Goal: Obtain resource: Download file/media

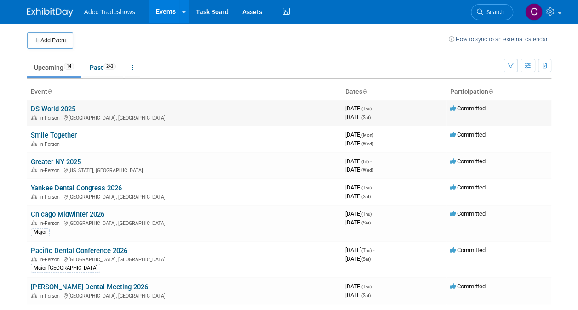
click at [65, 107] on link "DS World 2025" at bounding box center [53, 109] width 45 height 8
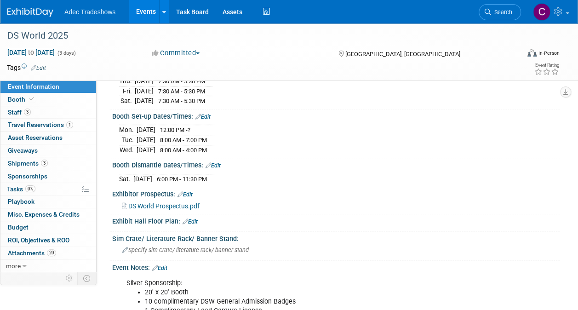
scroll to position [184, 0]
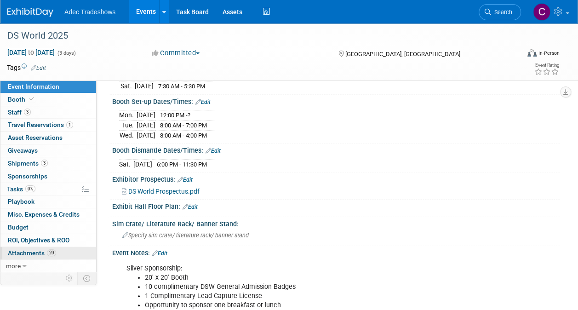
click at [24, 251] on span "Attachments 20" at bounding box center [32, 252] width 48 height 7
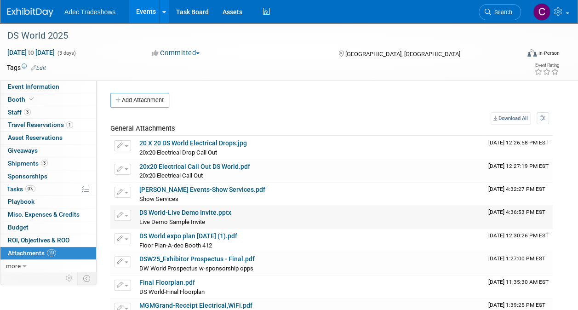
scroll to position [46, 0]
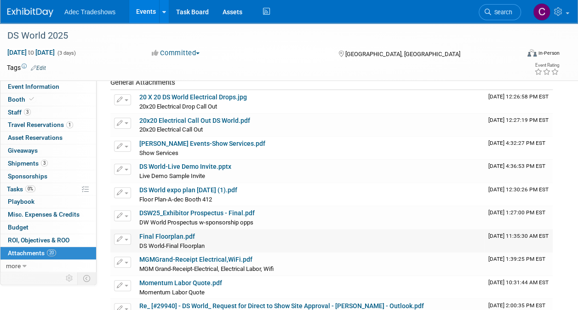
click at [190, 233] on link "Final Floorplan.pdf" at bounding box center [167, 236] width 56 height 7
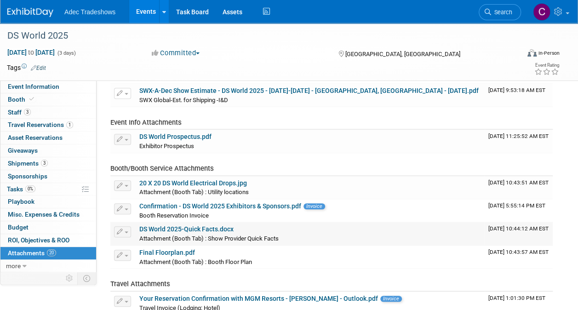
scroll to position [322, 0]
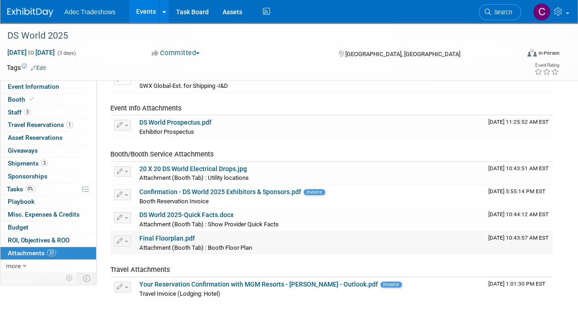
click at [157, 237] on link "Final Floorplan.pdf" at bounding box center [167, 238] width 56 height 7
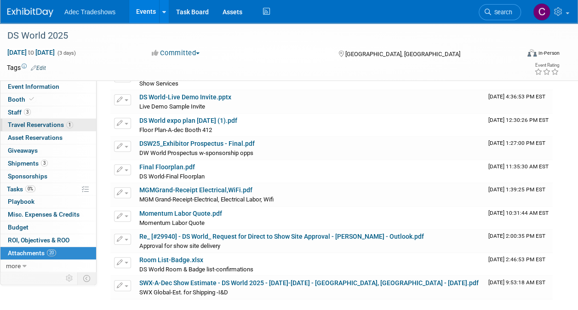
scroll to position [0, 0]
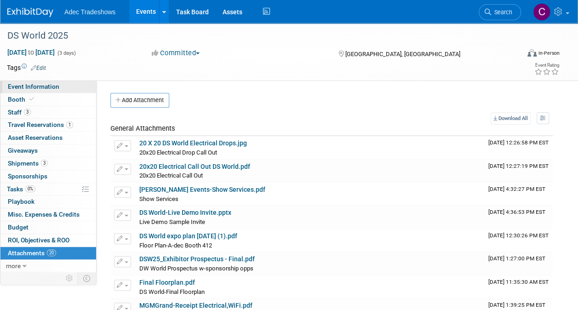
click at [24, 89] on span "Event Information" at bounding box center [34, 86] width 52 height 7
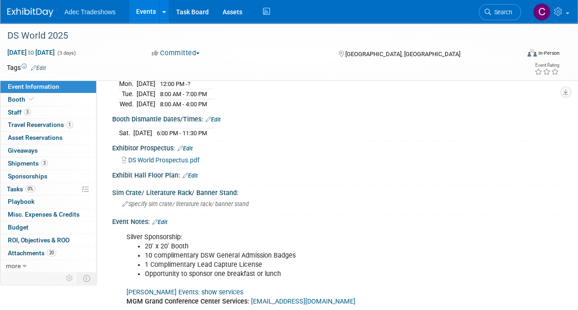
scroll to position [322, 0]
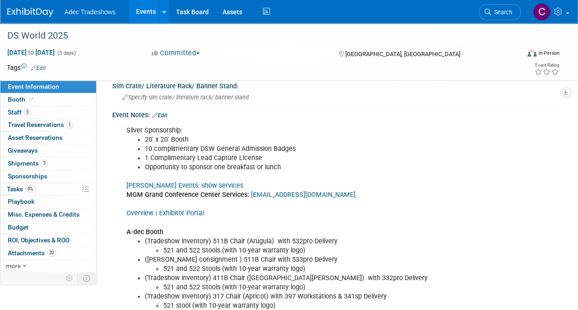
click at [189, 209] on link "Overview | Exhibitor Portal" at bounding box center [165, 213] width 77 height 8
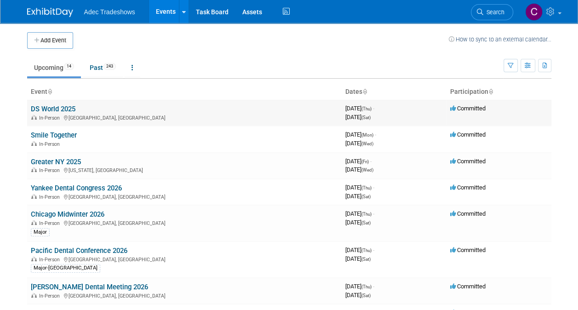
click at [61, 108] on link "DS World 2025" at bounding box center [53, 109] width 45 height 8
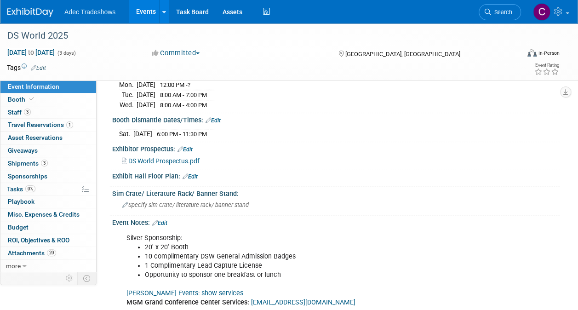
scroll to position [322, 0]
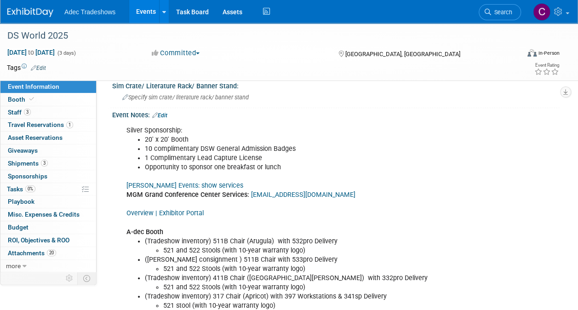
click at [190, 209] on link "Overview | Exhibitor Portal" at bounding box center [165, 213] width 77 height 8
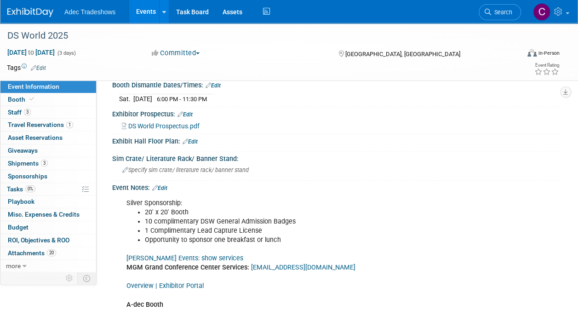
scroll to position [138, 0]
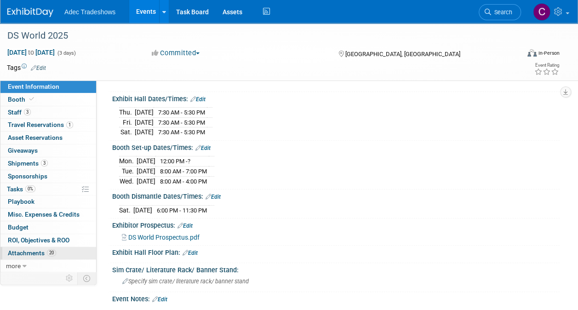
click at [31, 252] on span "Attachments 20" at bounding box center [32, 252] width 48 height 7
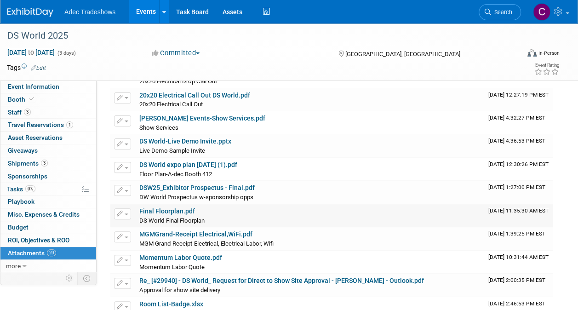
scroll to position [92, 0]
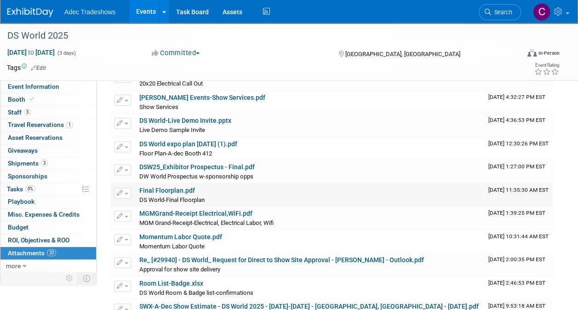
click at [162, 189] on link "Final Floorplan.pdf" at bounding box center [167, 190] width 56 height 7
